Goal: Find specific page/section: Find specific page/section

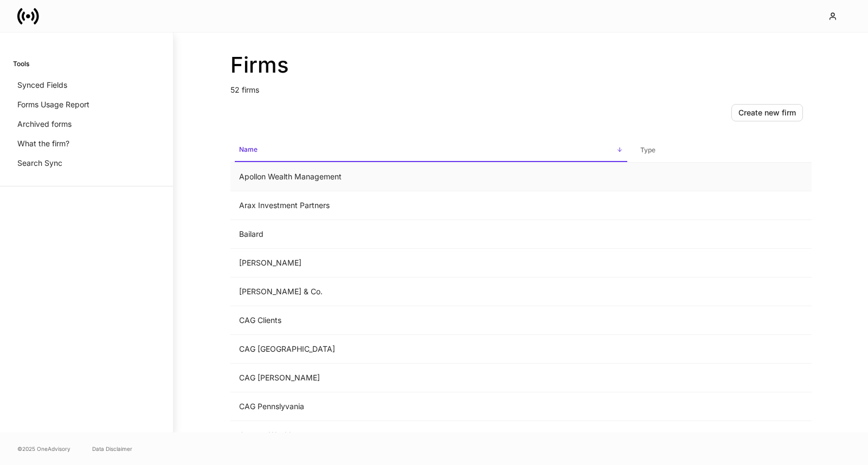
click at [392, 168] on td "Apollon Wealth Management" at bounding box center [430, 177] width 401 height 29
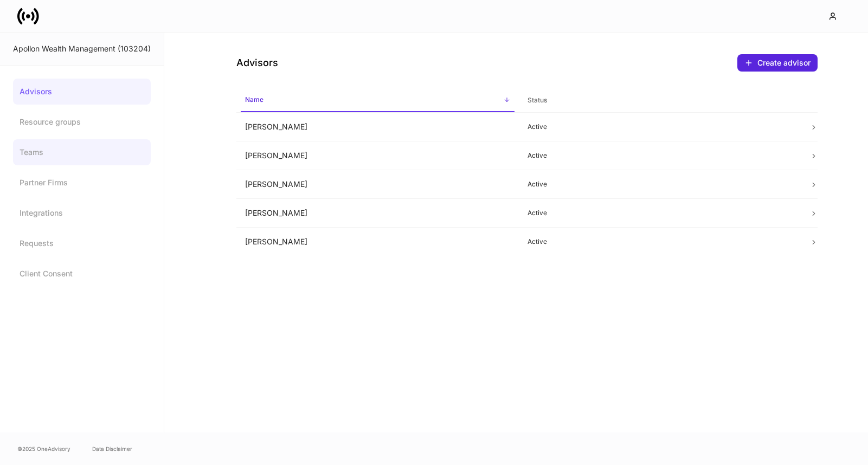
click at [69, 154] on link "Teams" at bounding box center [82, 152] width 138 height 26
